Goal: Navigation & Orientation: Find specific page/section

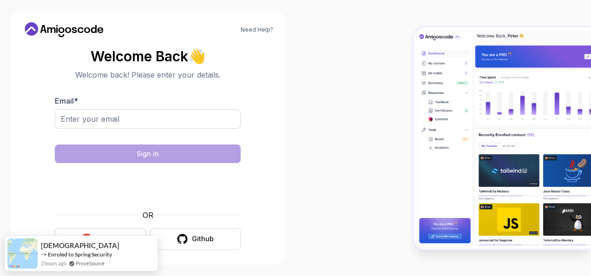
click at [106, 231] on button "Google" at bounding box center [100, 239] width 91 height 22
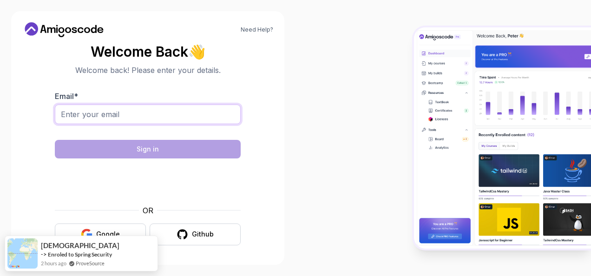
click at [111, 114] on input "Email *" at bounding box center [148, 114] width 186 height 20
type input "abdirahmanalibakal0@gmail.com"
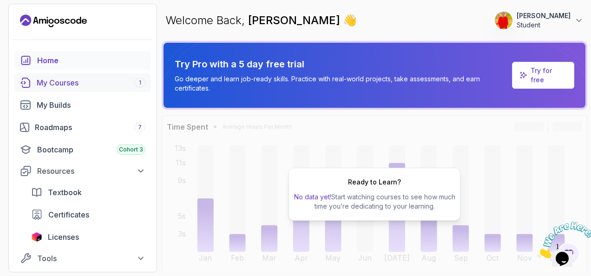
click at [81, 83] on div "My Courses 1" at bounding box center [91, 82] width 109 height 11
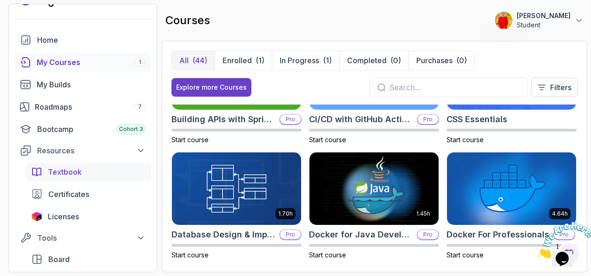
scroll to position [21, 0]
click at [81, 105] on div "Roadmaps 7" at bounding box center [90, 106] width 111 height 11
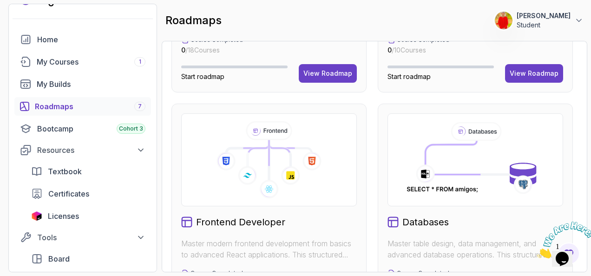
scroll to position [476, 0]
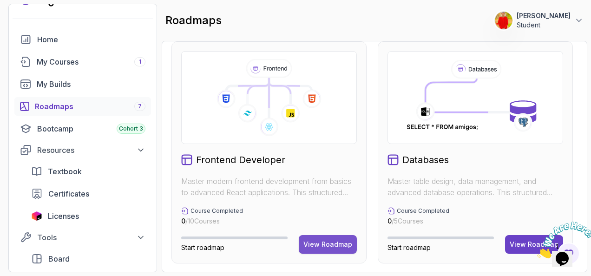
click at [323, 242] on div "View Roadmap" at bounding box center [327, 244] width 49 height 9
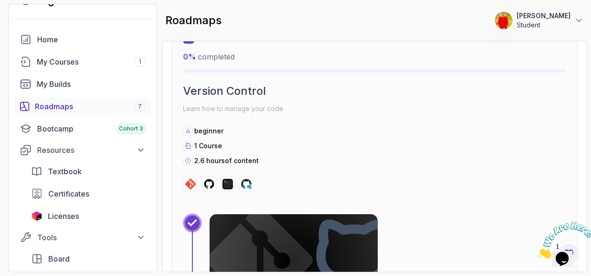
scroll to position [677, 0]
